Goal: Task Accomplishment & Management: Complete application form

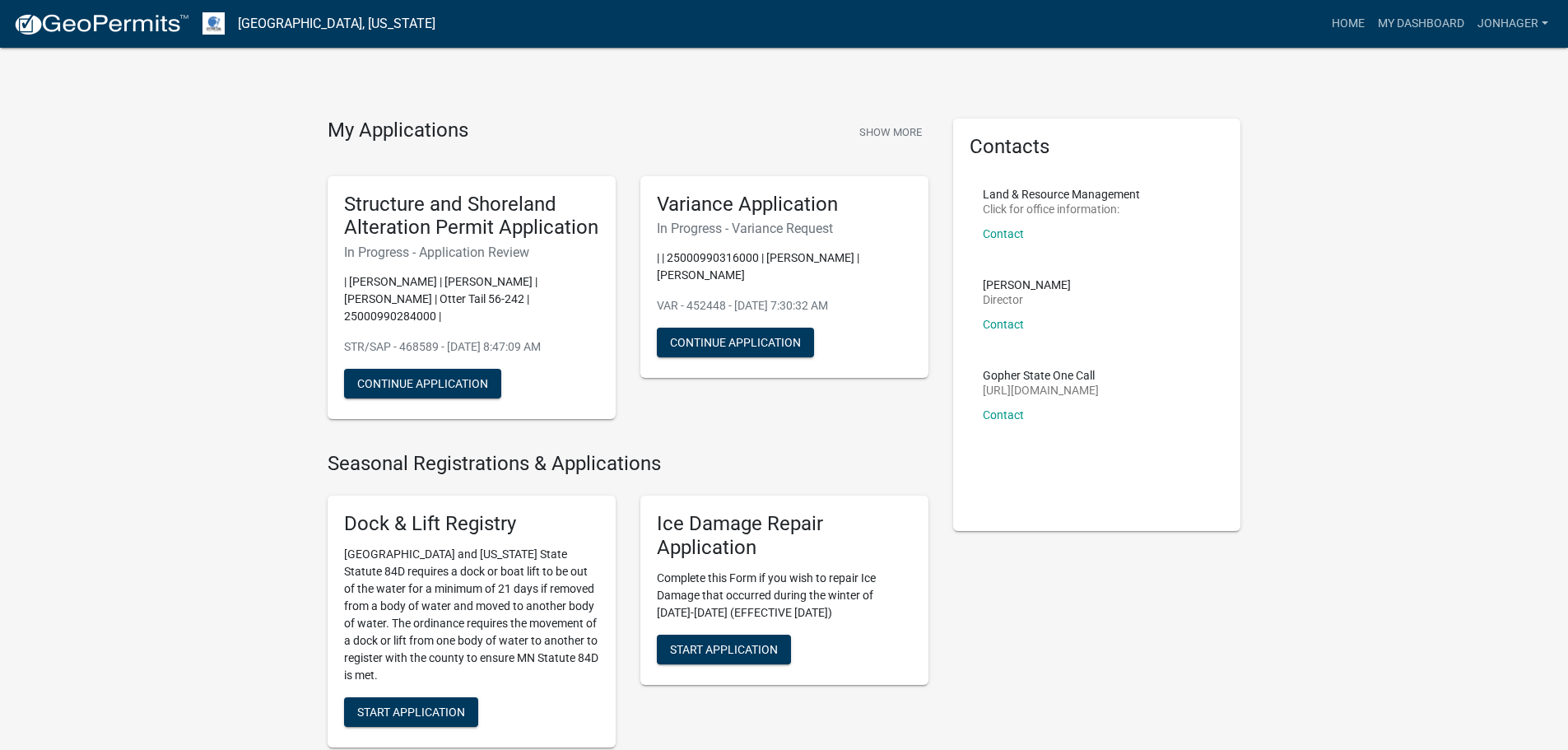
click at [399, 305] on p "| [PERSON_NAME] | [PERSON_NAME] | [PERSON_NAME] | Otter Tail 56-242 | 250009902…" at bounding box center [472, 299] width 255 height 52
drag, startPoint x: 403, startPoint y: 366, endPoint x: 423, endPoint y: 373, distance: 21.2
click at [405, 369] on button "Continue Application" at bounding box center [423, 383] width 157 height 29
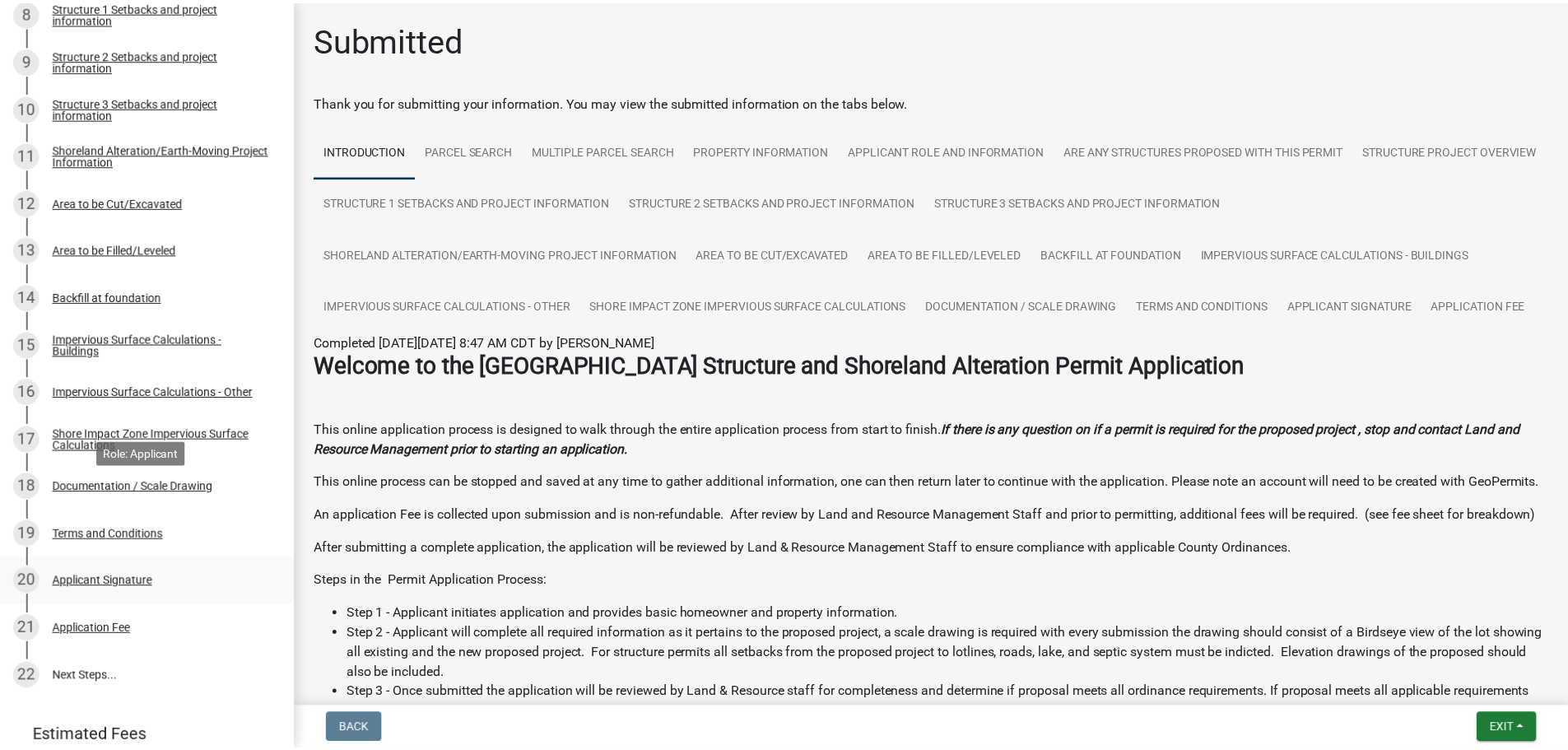
scroll to position [755, 0]
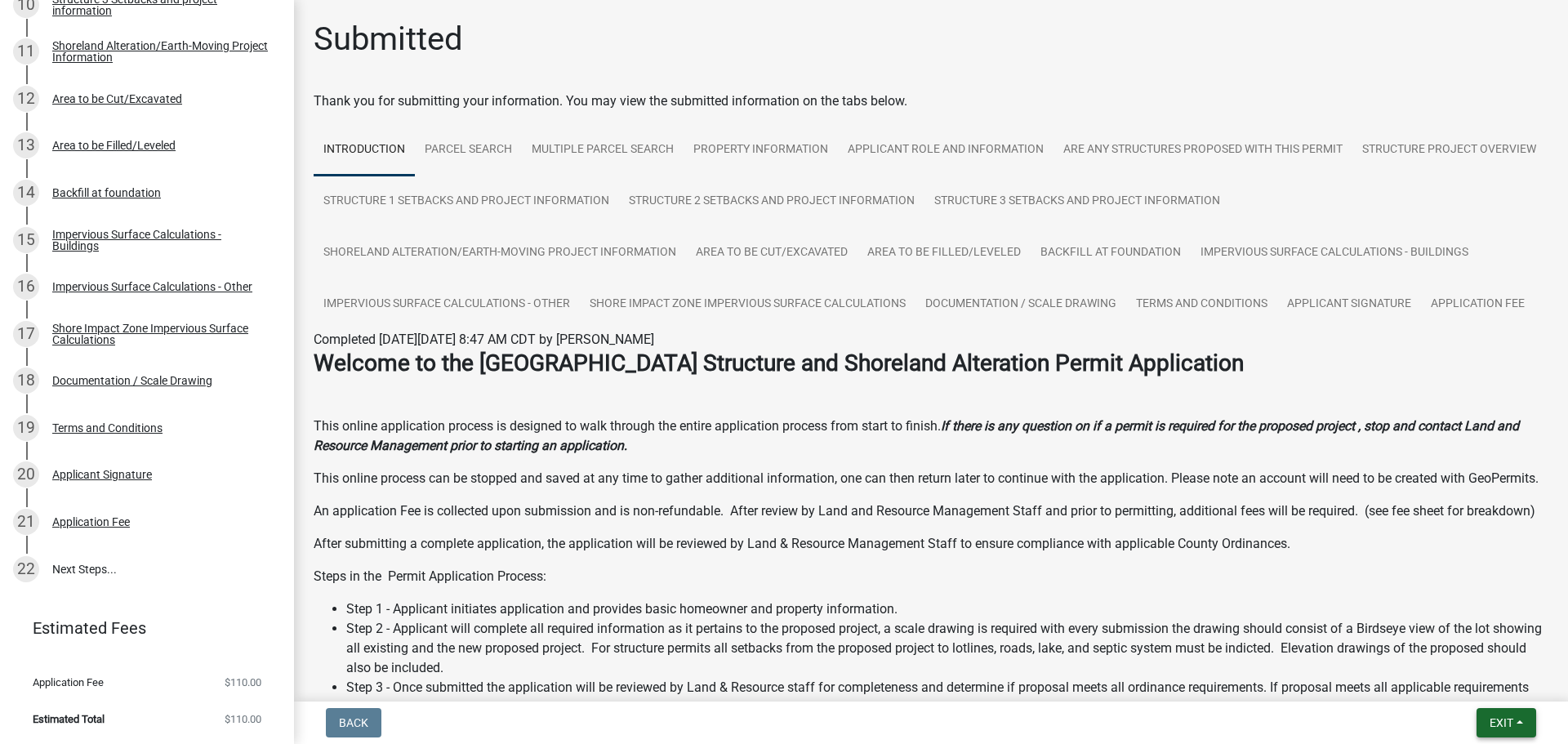
click at [1495, 720] on span "Exit" at bounding box center [1502, 723] width 24 height 13
click at [1489, 679] on button "Save & Exit" at bounding box center [1472, 680] width 131 height 39
